Goal: Information Seeking & Learning: Learn about a topic

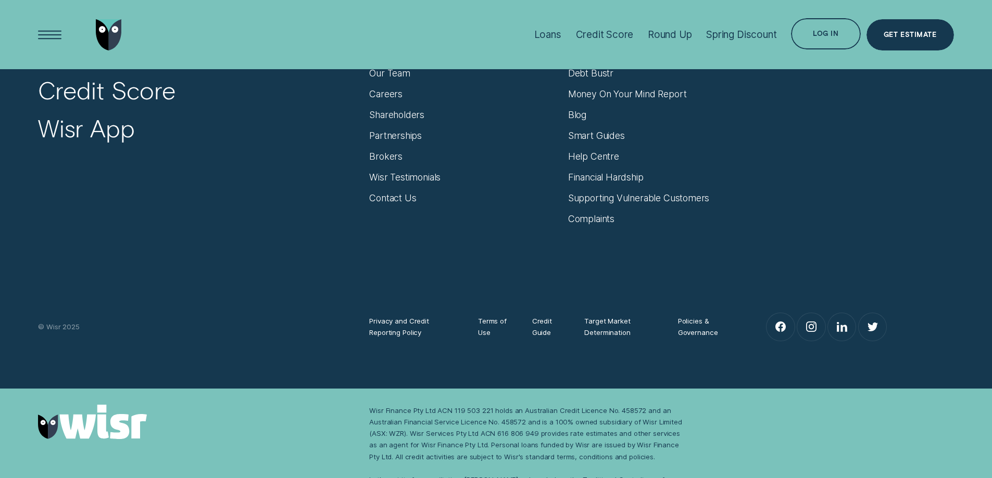
scroll to position [4495, 0]
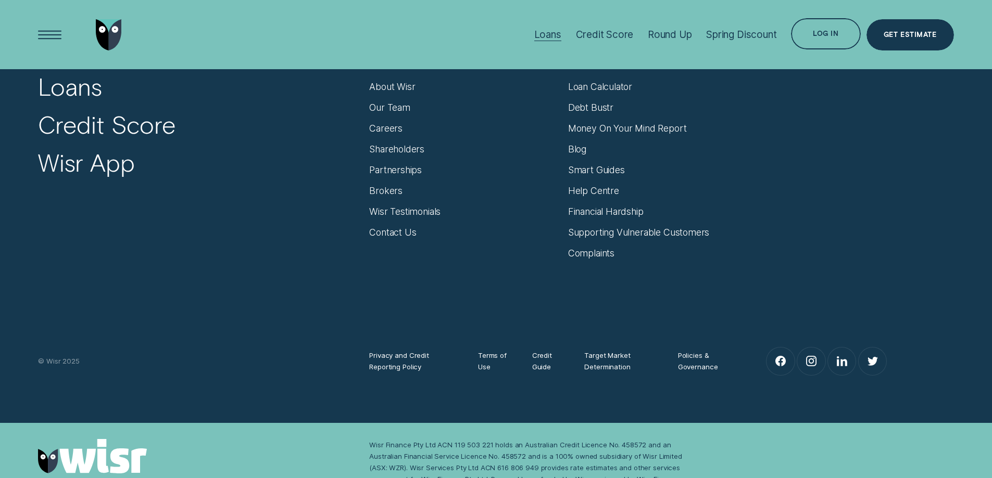
click at [552, 30] on div "Loans" at bounding box center [547, 35] width 27 height 12
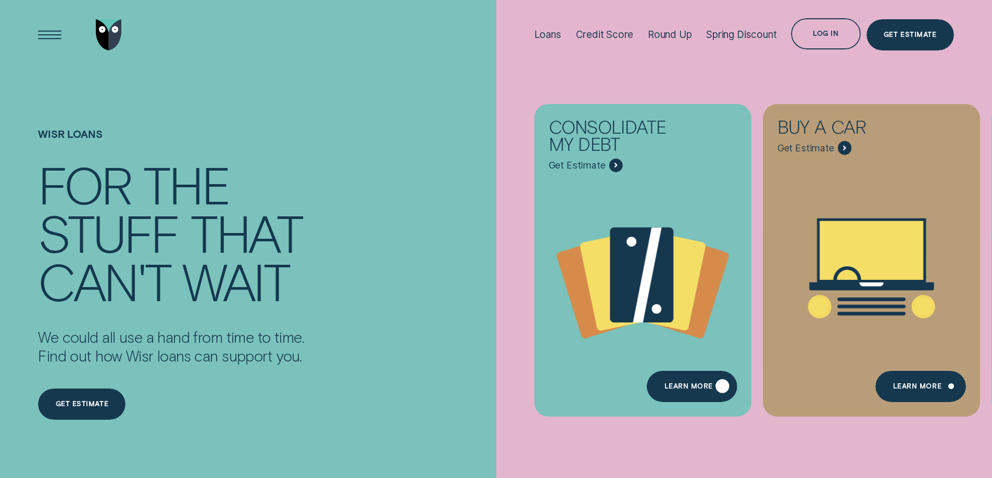
click at [707, 385] on div "Learn more" at bounding box center [688, 388] width 48 height 6
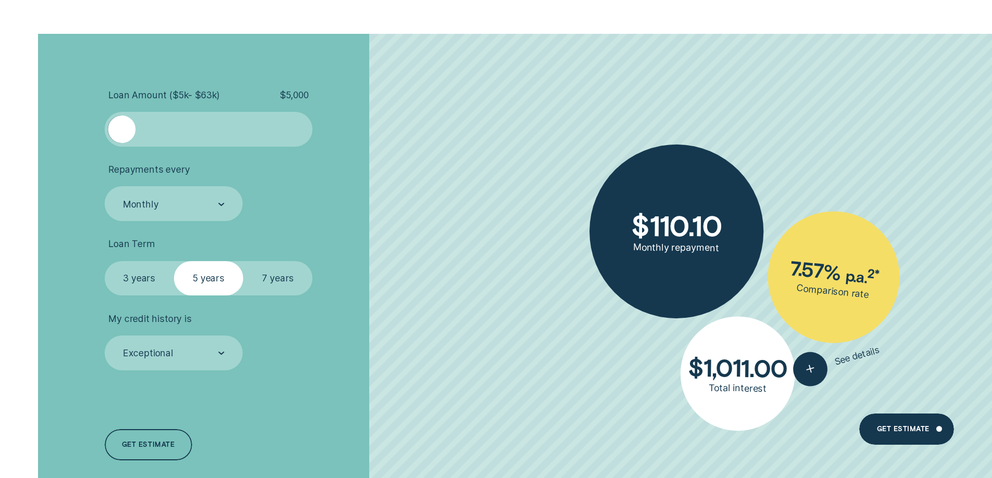
scroll to position [2499, 0]
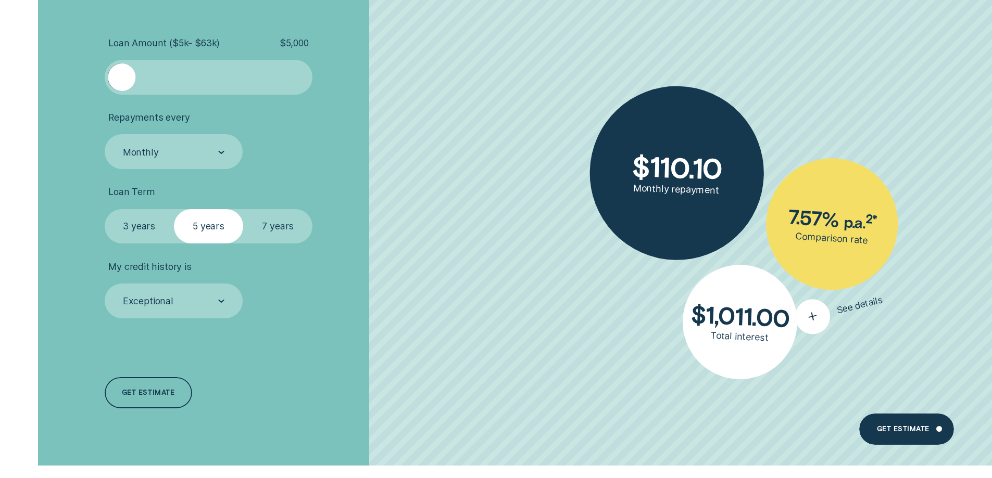
click at [833, 317] on button "See details" at bounding box center [839, 310] width 94 height 54
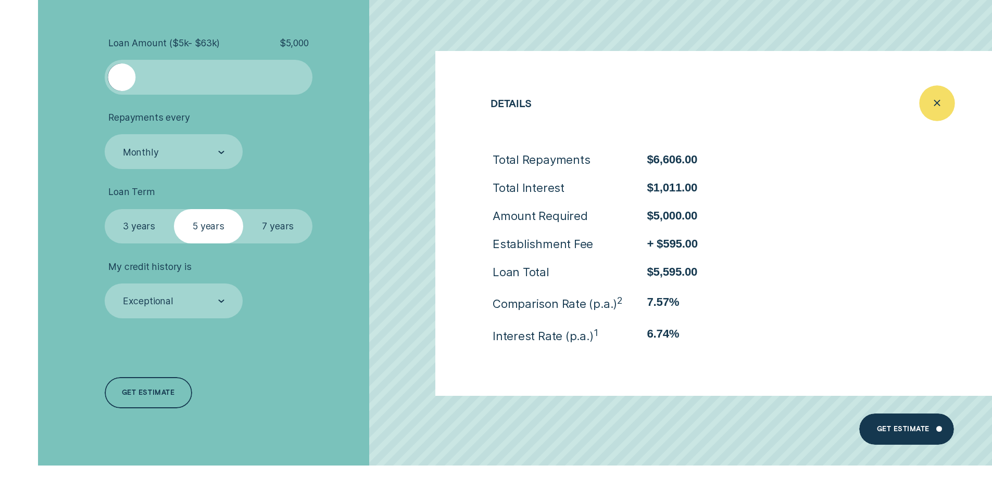
click at [931, 106] on icon "Close loan details" at bounding box center [937, 103] width 18 height 16
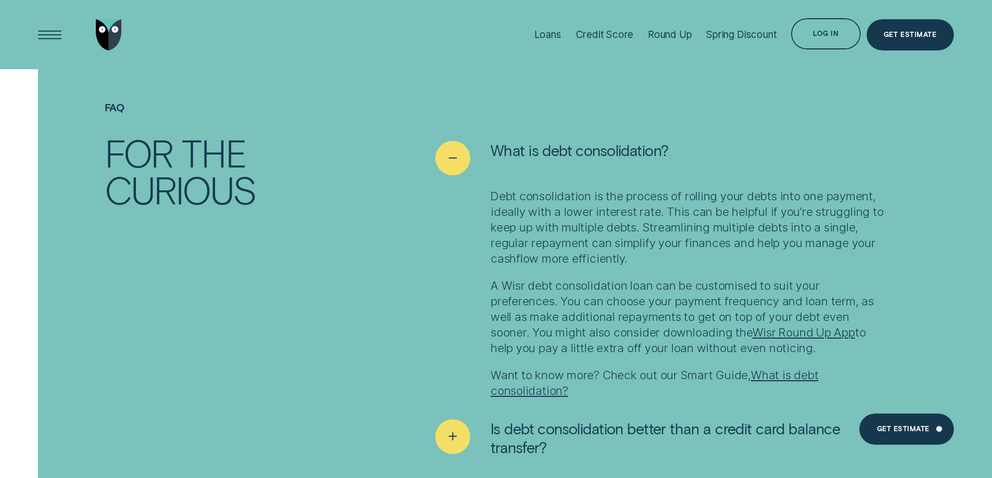
scroll to position [6376, 0]
